Goal: Task Accomplishment & Management: Manage account settings

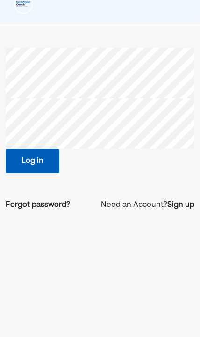
click at [41, 163] on button "Log in" at bounding box center [33, 175] width 54 height 24
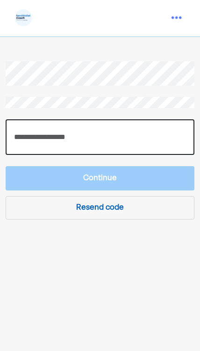
click at [129, 138] on input "number" at bounding box center [100, 137] width 189 height 36
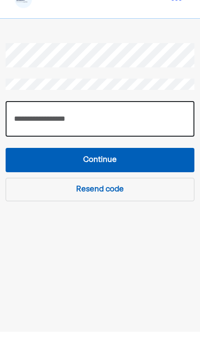
type input "******"
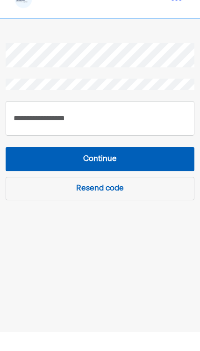
click at [137, 166] on button "Continue" at bounding box center [100, 178] width 189 height 24
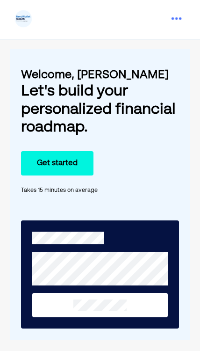
click at [174, 19] on img at bounding box center [176, 18] width 19 height 19
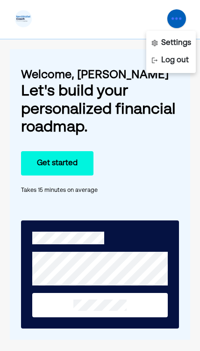
click at [176, 91] on div "Let's build your personalized financial roadmap." at bounding box center [100, 109] width 158 height 54
click at [180, 40] on div "Settings" at bounding box center [176, 42] width 30 height 11
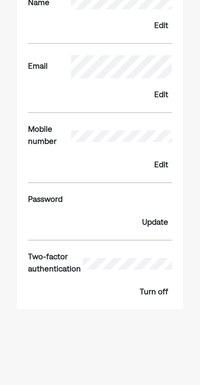
scroll to position [152, 0]
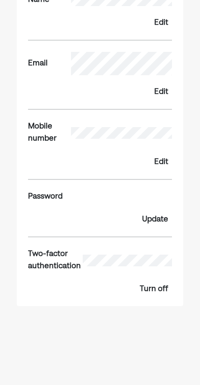
click at [98, 249] on div "Two-factor authentication" at bounding box center [100, 261] width 144 height 24
click at [61, 259] on div "Two-factor authentication" at bounding box center [54, 261] width 53 height 24
click at [61, 256] on div "Two-factor authentication" at bounding box center [54, 261] width 53 height 24
click at [158, 284] on div "Turn off" at bounding box center [154, 289] width 29 height 11
click at [156, 286] on div "Turn on" at bounding box center [155, 289] width 28 height 11
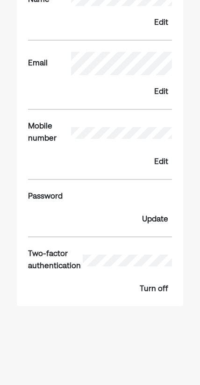
click at [158, 218] on div "Update" at bounding box center [155, 219] width 26 height 11
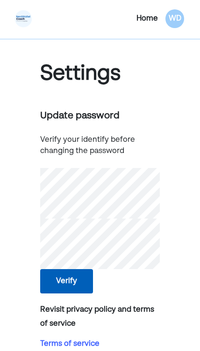
scroll to position [20, 0]
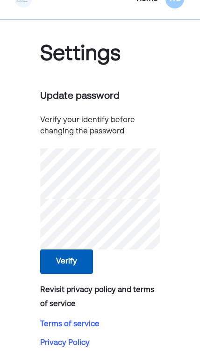
click at [82, 265] on button "Verify" at bounding box center [66, 261] width 53 height 24
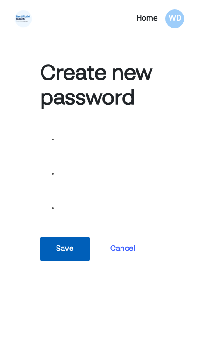
scroll to position [0, 0]
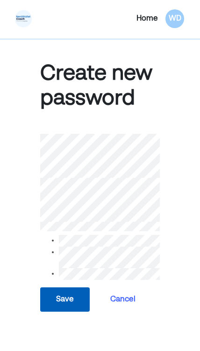
click at [70, 301] on button "Save" at bounding box center [65, 299] width 50 height 24
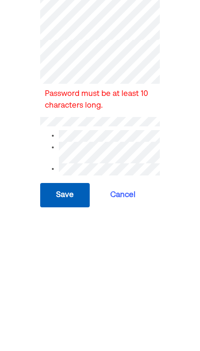
click at [75, 322] on button "Save" at bounding box center [65, 334] width 50 height 24
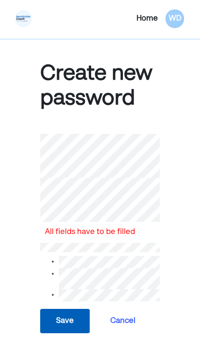
click at [81, 317] on button "Save" at bounding box center [65, 320] width 50 height 24
click at [129, 316] on button "Cancel" at bounding box center [123, 320] width 33 height 23
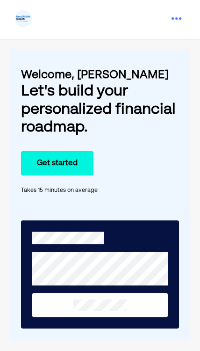
click at [179, 21] on img at bounding box center [176, 18] width 19 height 19
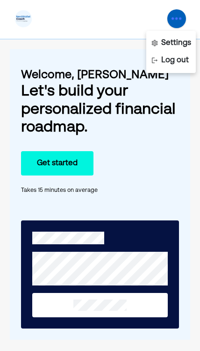
click at [76, 168] on button "Get started" at bounding box center [57, 163] width 72 height 24
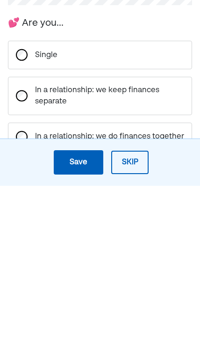
scroll to position [34, 0]
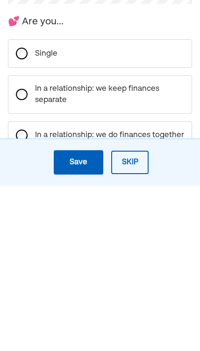
click at [36, 248] on div "In a relationship: we keep finances separate" at bounding box center [109, 259] width 149 height 22
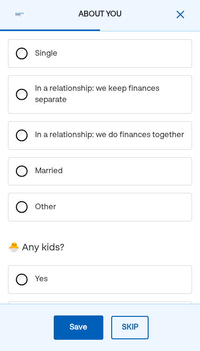
click at [136, 325] on button "Skip" at bounding box center [129, 326] width 37 height 23
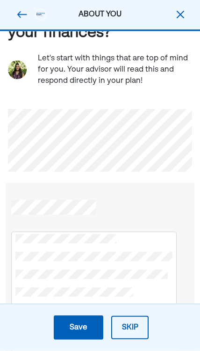
scroll to position [58, 0]
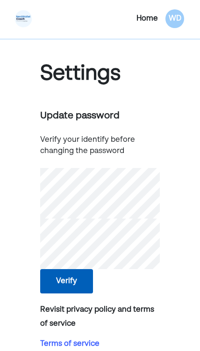
scroll to position [20, 0]
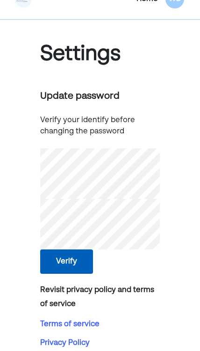
click at [84, 258] on button "Verify" at bounding box center [66, 261] width 53 height 24
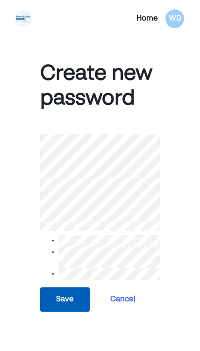
click at [133, 294] on button "Cancel" at bounding box center [123, 298] width 33 height 23
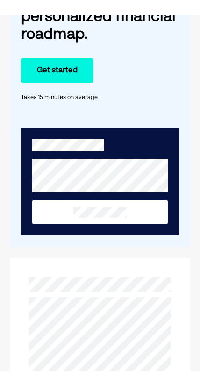
scroll to position [109, 0]
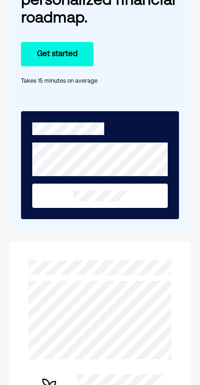
click at [86, 57] on button "Get started" at bounding box center [57, 54] width 72 height 24
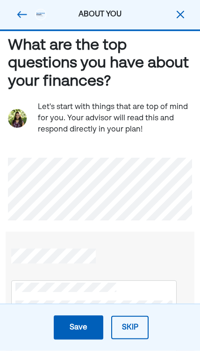
scroll to position [0, 0]
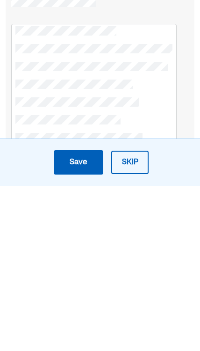
click at [89, 315] on button "Save and continue Save Save and continue" at bounding box center [79, 327] width 50 height 24
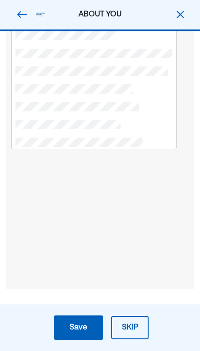
scroll to position [255, 0]
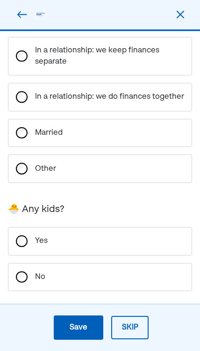
click at [78, 331] on div "Save" at bounding box center [79, 327] width 18 height 11
click at [78, 324] on div "Save" at bounding box center [79, 327] width 18 height 11
click at [120, 169] on div "Other" at bounding box center [81, 168] width 93 height 11
click at [128, 131] on div "Married" at bounding box center [81, 132] width 93 height 11
click at [76, 323] on div "Save" at bounding box center [79, 327] width 18 height 11
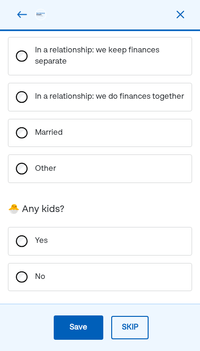
click at [86, 245] on div "Yes" at bounding box center [81, 240] width 93 height 11
click at [74, 330] on div "Save" at bounding box center [79, 327] width 18 height 11
click at [84, 330] on div "Save" at bounding box center [79, 327] width 18 height 11
click at [81, 330] on div "Save" at bounding box center [79, 327] width 18 height 11
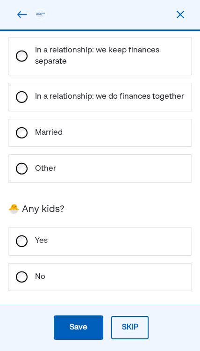
click at [81, 330] on div "Save" at bounding box center [79, 327] width 18 height 11
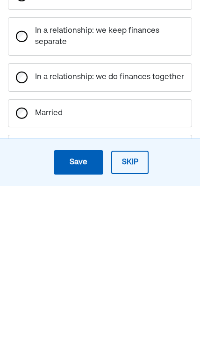
scroll to position [93, 0]
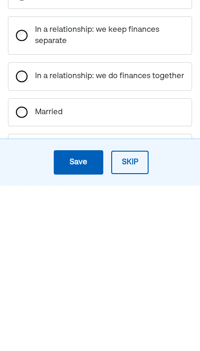
click at [79, 322] on div "Save" at bounding box center [79, 327] width 18 height 11
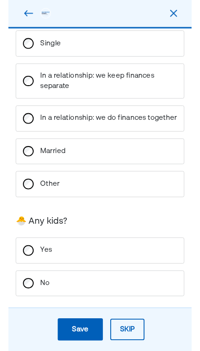
scroll to position [221, 0]
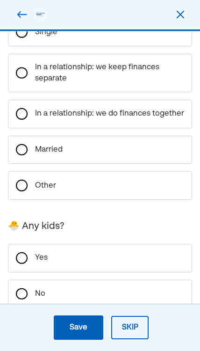
click at [84, 333] on div "Save" at bounding box center [79, 327] width 18 height 11
click at [79, 325] on div "Save" at bounding box center [79, 327] width 18 height 11
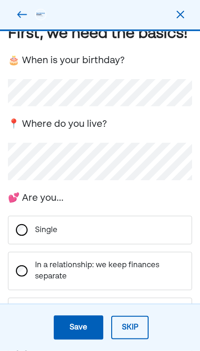
scroll to position [18, 0]
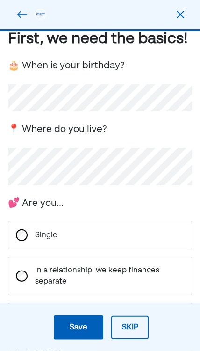
click at [72, 323] on div "Save" at bounding box center [79, 327] width 18 height 11
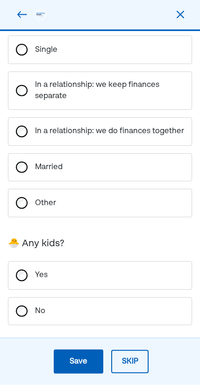
scroll to position [221, 0]
click at [82, 350] on button "Save and continue Save Save and continue" at bounding box center [79, 362] width 50 height 24
click at [76, 350] on div "Save" at bounding box center [79, 361] width 18 height 11
click at [81, 350] on div "Save" at bounding box center [79, 361] width 18 height 11
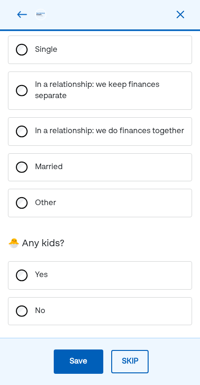
click at [81, 350] on div "Save" at bounding box center [79, 361] width 18 height 11
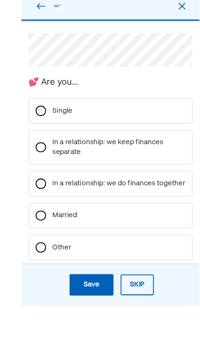
scroll to position [205, 0]
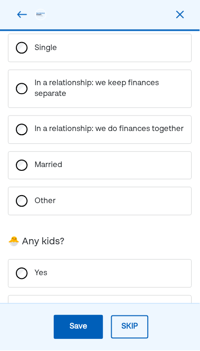
click at [80, 330] on div "Save" at bounding box center [79, 327] width 18 height 11
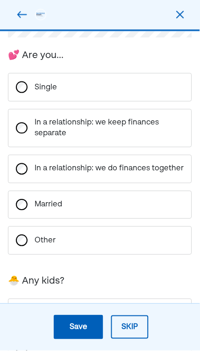
scroll to position [0, 0]
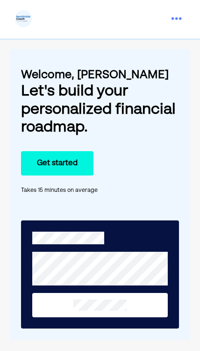
click at [183, 16] on img at bounding box center [176, 18] width 19 height 19
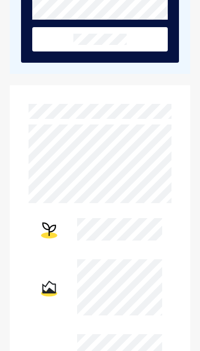
scroll to position [264, 0]
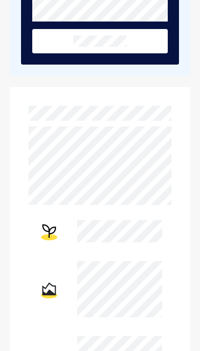
click at [55, 286] on img at bounding box center [49, 289] width 22 height 22
click at [59, 224] on img at bounding box center [49, 231] width 22 height 22
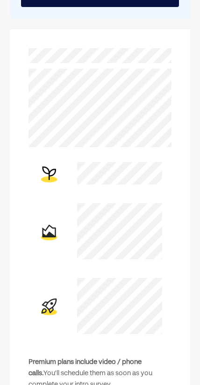
scroll to position [401, 0]
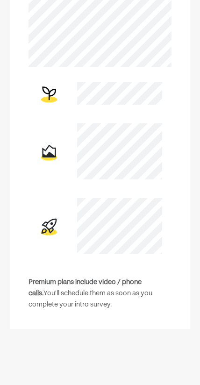
click at [54, 226] on img at bounding box center [49, 226] width 22 height 22
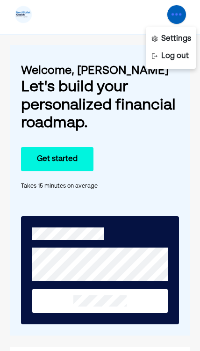
scroll to position [0, 0]
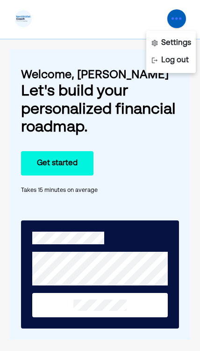
click at [178, 21] on img at bounding box center [176, 18] width 19 height 19
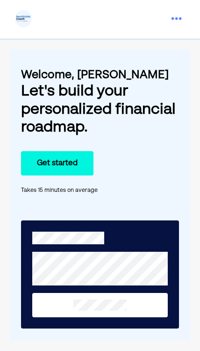
click at [26, 16] on img at bounding box center [23, 18] width 19 height 19
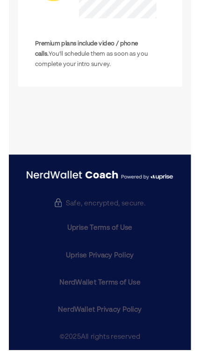
scroll to position [634, 0]
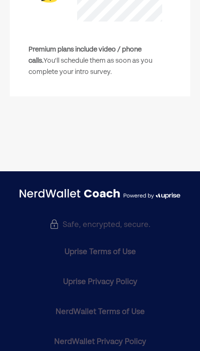
click at [139, 223] on div "Safe, encrypted, secure." at bounding box center [100, 223] width 101 height 8
click at [121, 223] on div "Safe, encrypted, secure." at bounding box center [100, 223] width 101 height 8
click at [57, 220] on img at bounding box center [54, 223] width 9 height 9
click at [122, 253] on div "Uprise Terms of Use" at bounding box center [100, 251] width 72 height 11
